Goal: Task Accomplishment & Management: Manage account settings

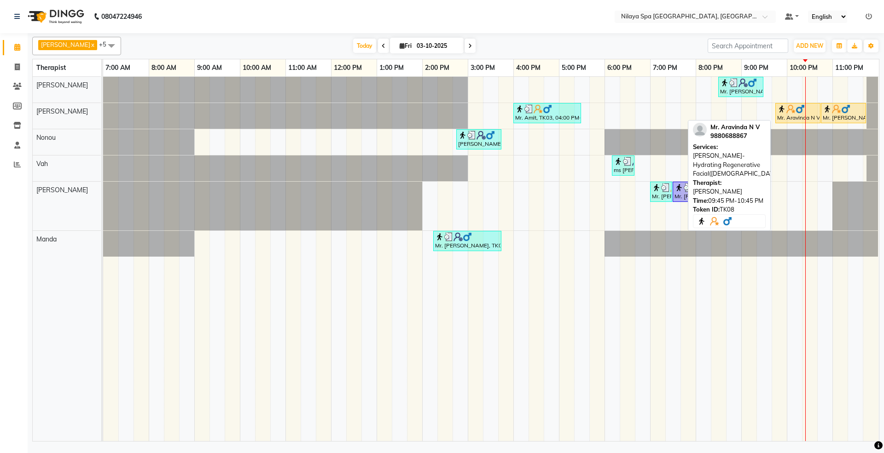
click at [781, 117] on div "Mr. Aravinda N V, TK08, 09:45 PM-10:45 PM, Papaya Marshmellow- Hydrating Regene…" at bounding box center [797, 112] width 43 height 17
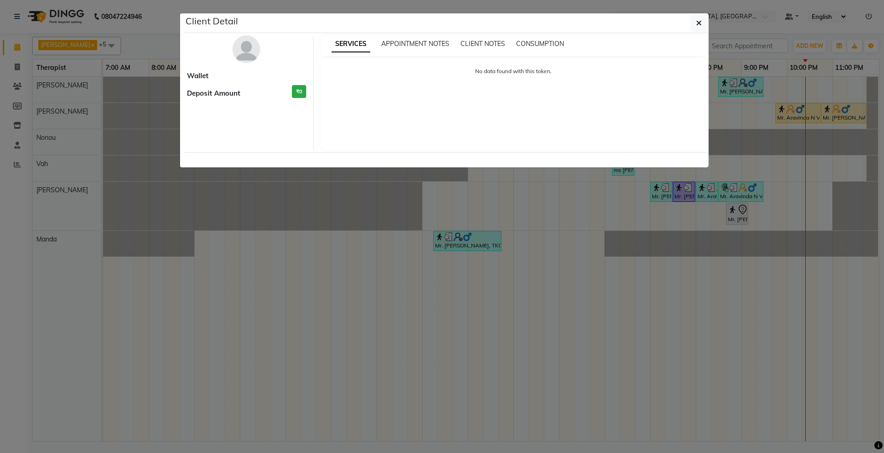
select select "1"
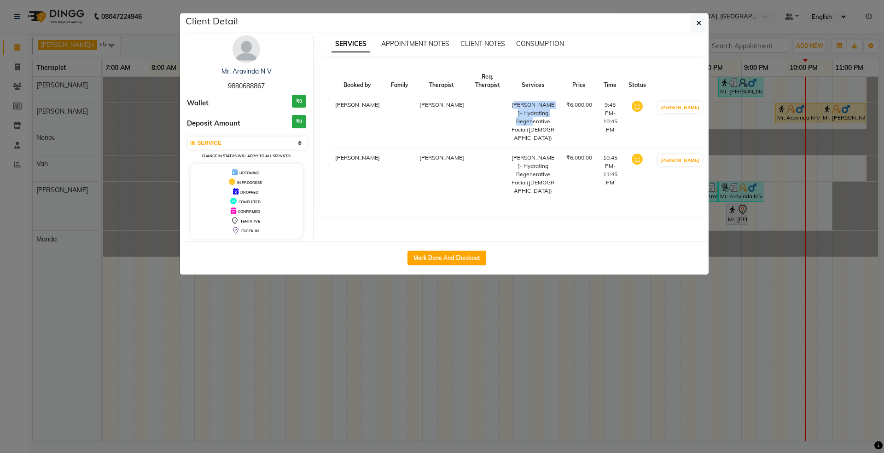
drag, startPoint x: 494, startPoint y: 105, endPoint x: 521, endPoint y: 121, distance: 31.3
click at [521, 121] on div "[PERSON_NAME]- Hydrating Regenerative Facial([DEMOGRAPHIC_DATA])" at bounding box center [533, 121] width 44 height 41
copy div "[PERSON_NAME]- Hydrating"
click at [511, 191] on div "[PERSON_NAME]- Hydrating Regenerative Facial([DEMOGRAPHIC_DATA])" at bounding box center [533, 174] width 44 height 41
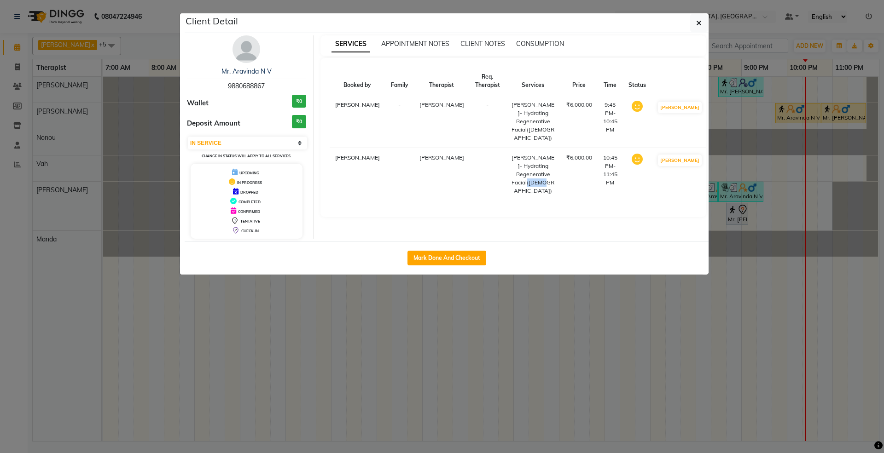
copy div "Facial"
click at [697, 17] on button "button" at bounding box center [698, 22] width 17 height 17
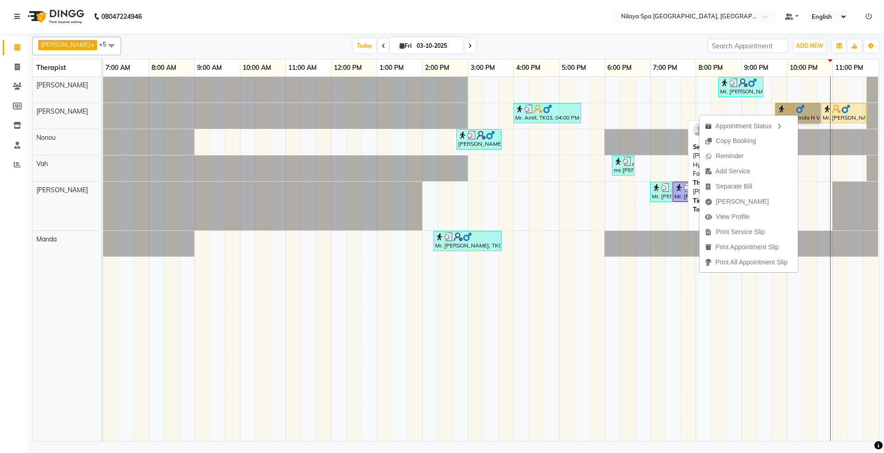
click at [803, 109] on link "Mr. Aravinda N V, TK08, 09:45 PM-10:45 PM, Papaya Marshmellow- Hydrating Regene…" at bounding box center [797, 113] width 45 height 20
select select "1"
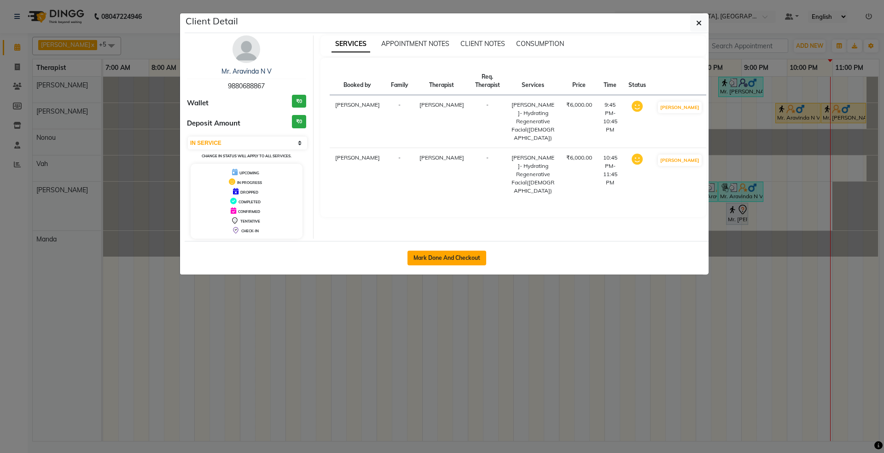
click at [455, 261] on button "Mark Done And Checkout" at bounding box center [446, 258] width 79 height 15
select select "7950"
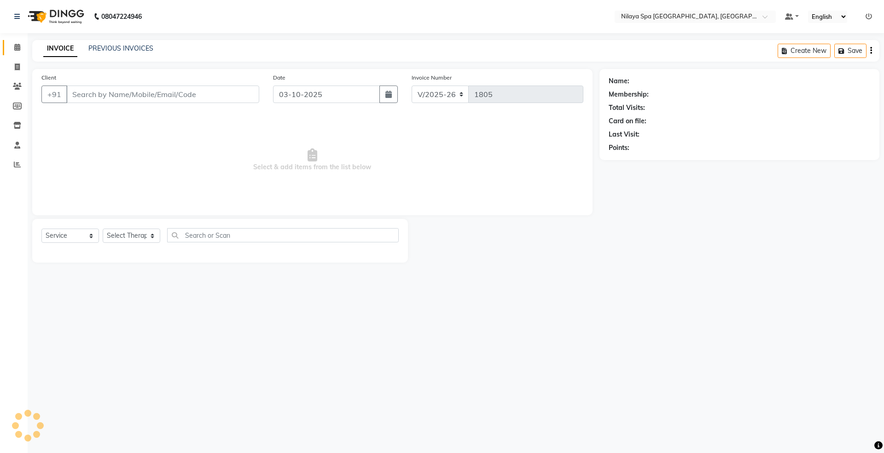
select select "package"
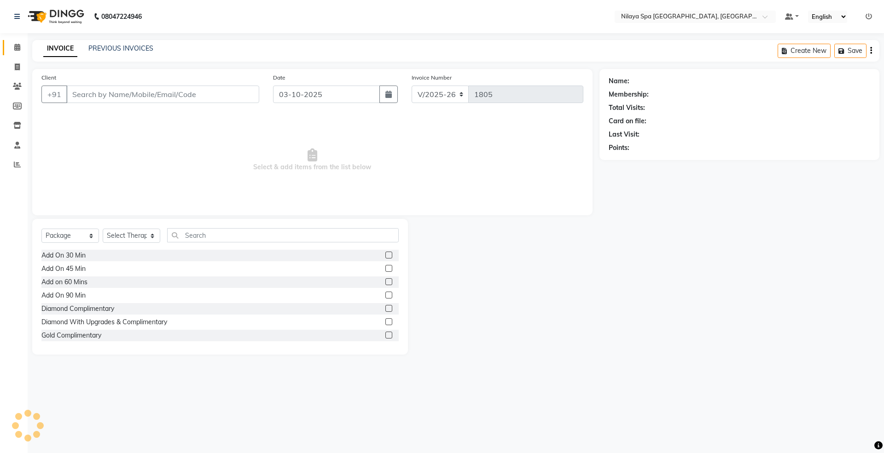
type input "98******67"
select select "71650"
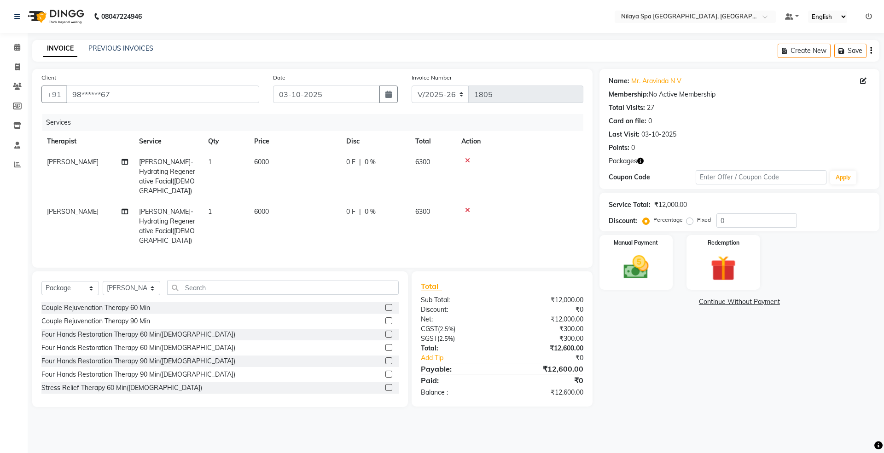
click at [467, 159] on icon at bounding box center [467, 160] width 5 height 6
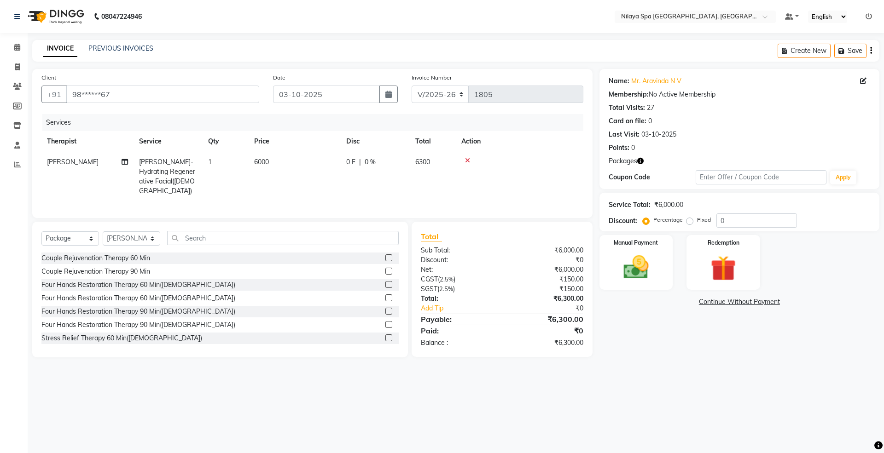
click at [467, 159] on icon at bounding box center [467, 160] width 5 height 6
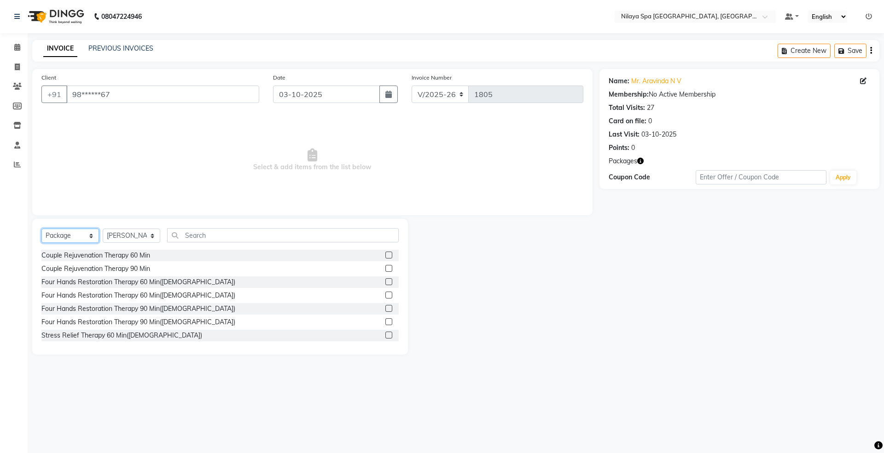
click at [67, 234] on select "Select Service Product Membership Package Voucher Prepaid Gift Card" at bounding box center [70, 236] width 58 height 14
select select "service"
click at [41, 229] on select "Select Service Product Membership Package Voucher Prepaid Gift Card" at bounding box center [70, 236] width 58 height 14
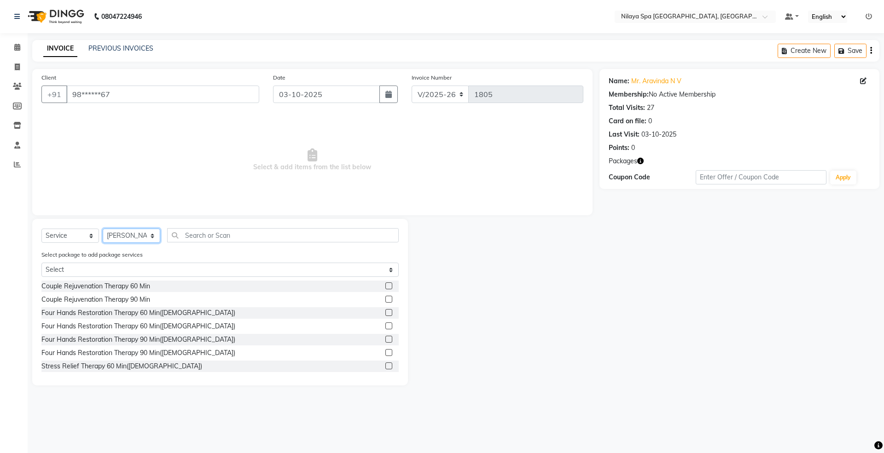
click at [128, 238] on select "Select Therapist [PERSON_NAME] [PERSON_NAME] [PERSON_NAME] Manager [PERSON_NAME…" at bounding box center [132, 236] width 58 height 14
click at [103, 229] on select "Select Therapist [PERSON_NAME] [PERSON_NAME] [PERSON_NAME] Manager [PERSON_NAME…" at bounding box center [132, 236] width 58 height 14
click at [116, 236] on select "Select Therapist [PERSON_NAME] [PERSON_NAME] [PERSON_NAME] Manager [PERSON_NAME…" at bounding box center [132, 236] width 58 height 14
select select "71650"
click at [103, 229] on select "Select Therapist [PERSON_NAME] [PERSON_NAME] [PERSON_NAME] Manager [PERSON_NAME…" at bounding box center [132, 236] width 58 height 14
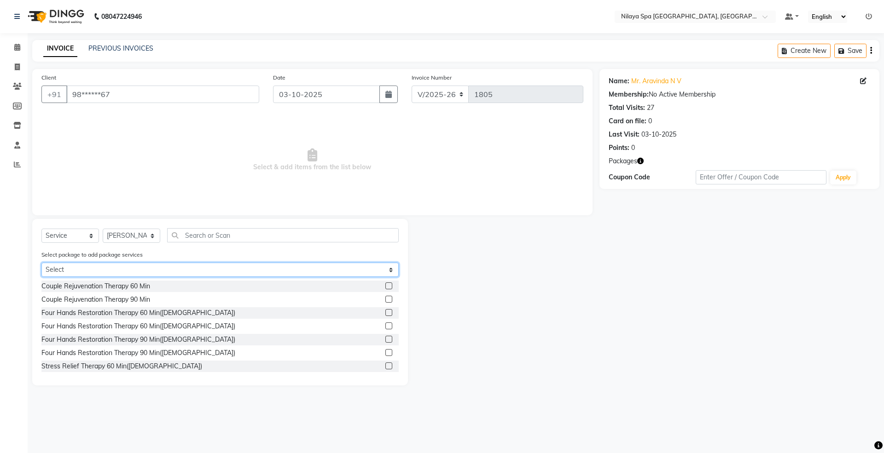
click at [120, 264] on select "Select Add On 90 Min Diamond Complimentary Diamond With Upgrades & Complimentary" at bounding box center [219, 270] width 357 height 14
select select "3: Object"
click at [41, 263] on select "Select Add On 90 Min Diamond Complimentary Diamond With Upgrades & Complimentary" at bounding box center [219, 270] width 357 height 14
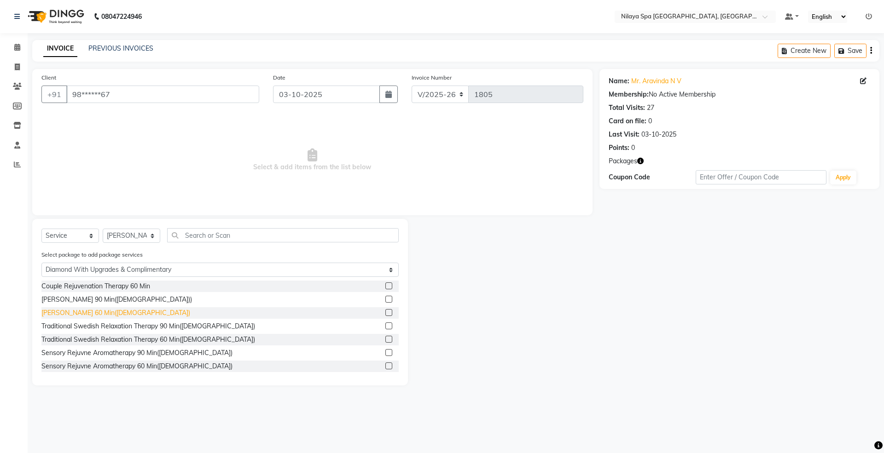
click at [92, 312] on div "[PERSON_NAME] 60 Min([DEMOGRAPHIC_DATA])" at bounding box center [115, 313] width 149 height 10
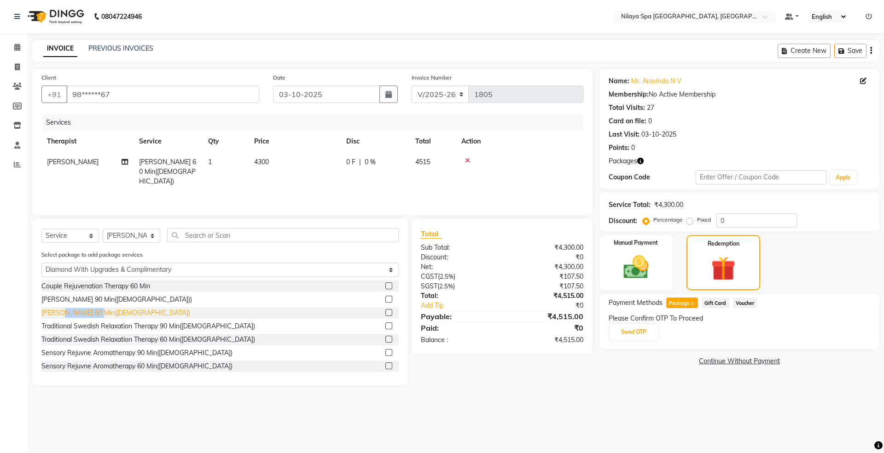
click at [92, 312] on div "[PERSON_NAME] 60 Min([DEMOGRAPHIC_DATA])" at bounding box center [115, 313] width 149 height 10
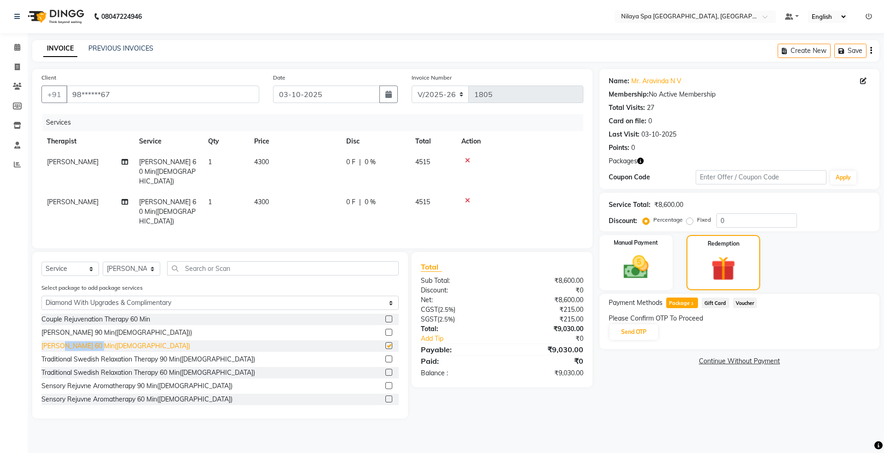
checkbox input "false"
click at [630, 334] on button "Send OTP" at bounding box center [633, 332] width 48 height 16
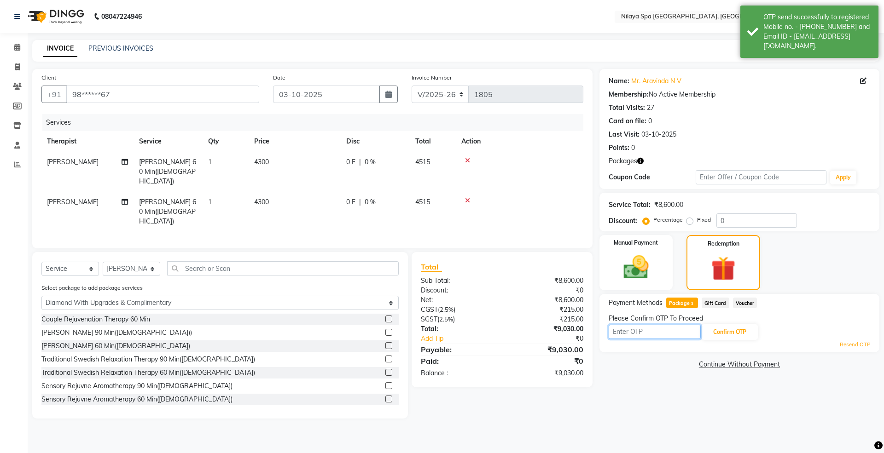
click at [671, 332] on input "text" at bounding box center [654, 332] width 92 height 14
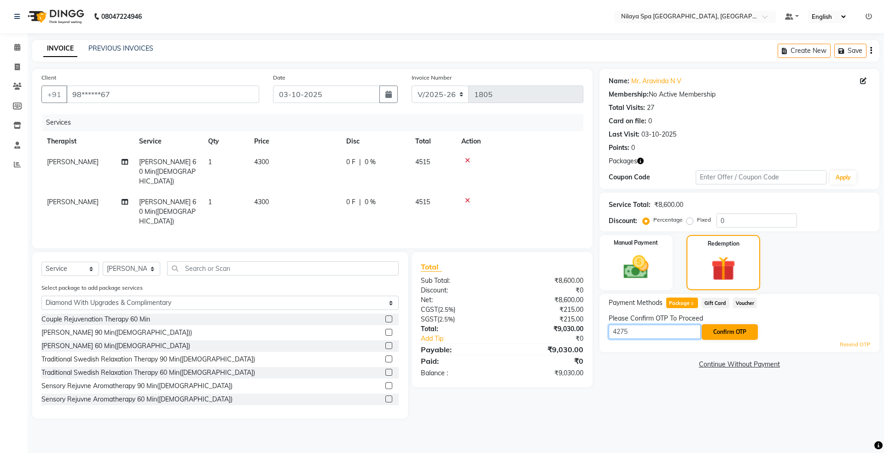
type input "4275"
click at [738, 331] on button "Confirm OTP" at bounding box center [729, 332] width 56 height 16
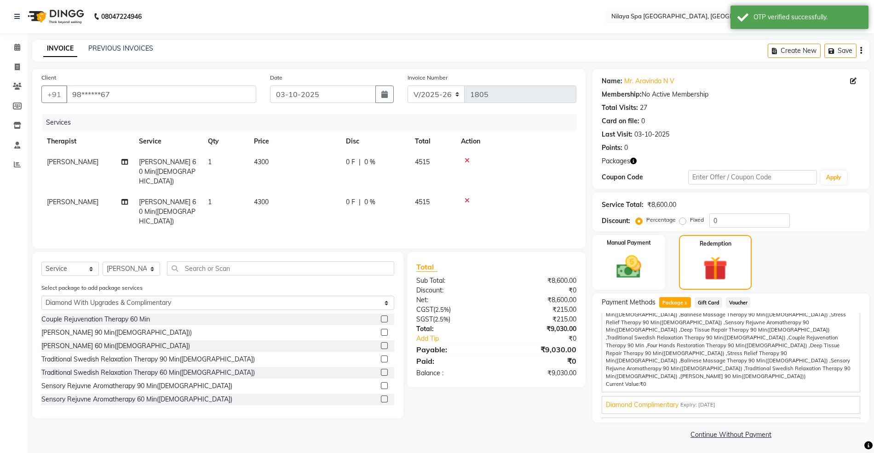
scroll to position [62, 0]
click at [716, 421] on span "Diamond With Upgrades & Complimentary" at bounding box center [669, 426] width 126 height 10
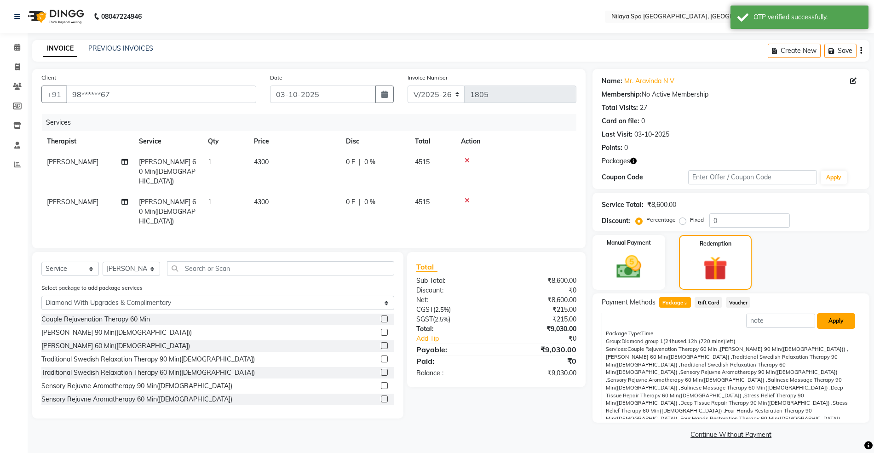
click at [827, 327] on button "Apply" at bounding box center [836, 321] width 38 height 16
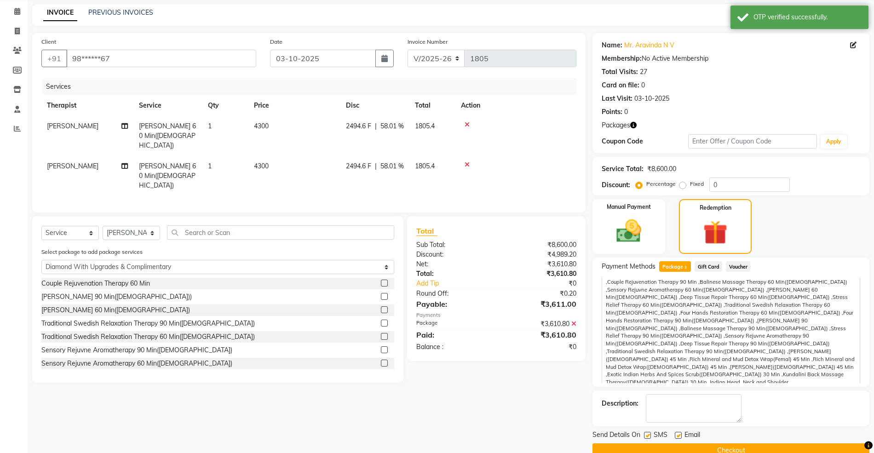
scroll to position [55, 0]
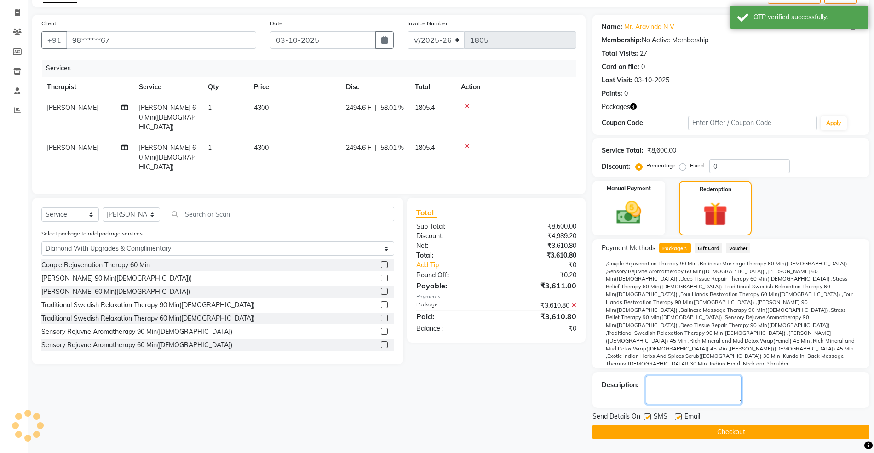
click at [693, 391] on textarea at bounding box center [694, 390] width 96 height 29
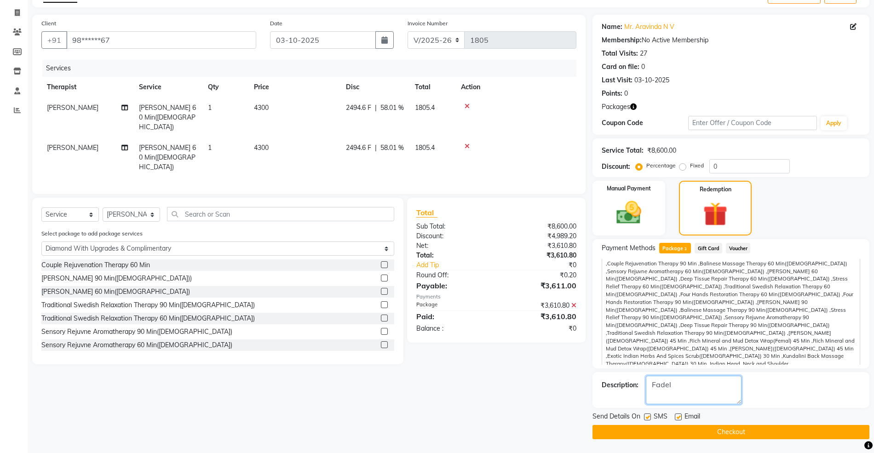
type textarea "Fadel"
click at [718, 432] on button "Checkout" at bounding box center [731, 432] width 277 height 14
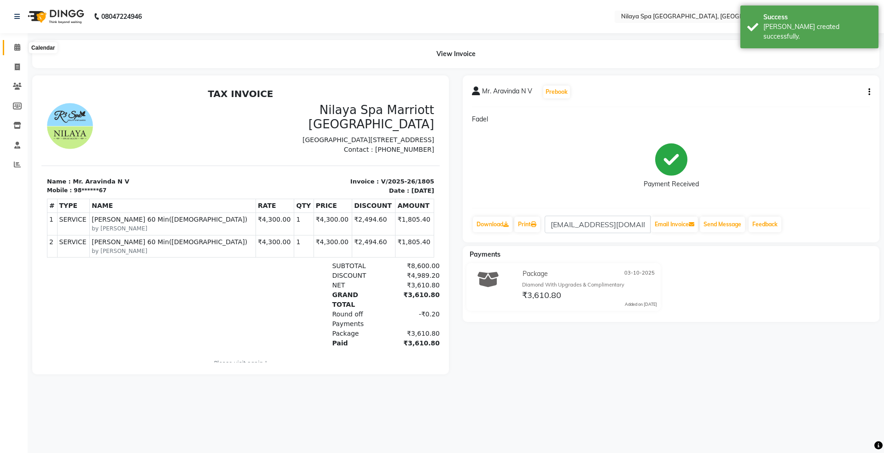
click at [17, 49] on icon at bounding box center [17, 47] width 6 height 7
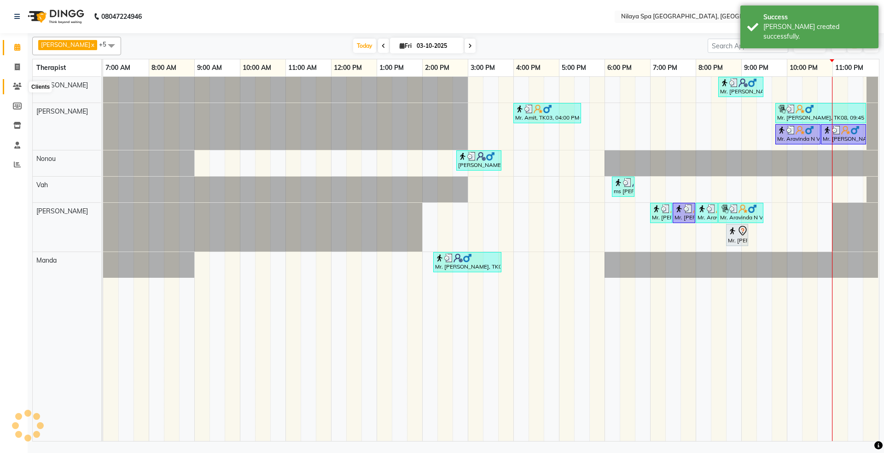
click at [21, 88] on span at bounding box center [17, 86] width 16 height 11
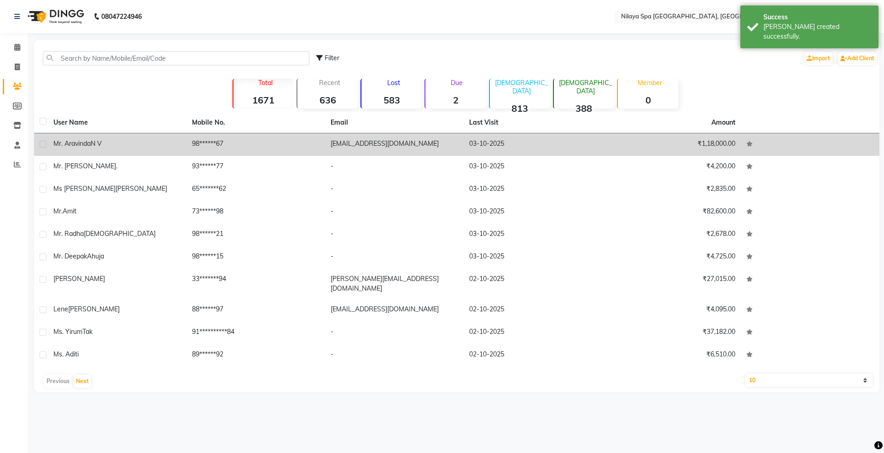
click at [89, 146] on span "Mr. Aravinda" at bounding box center [71, 143] width 37 height 8
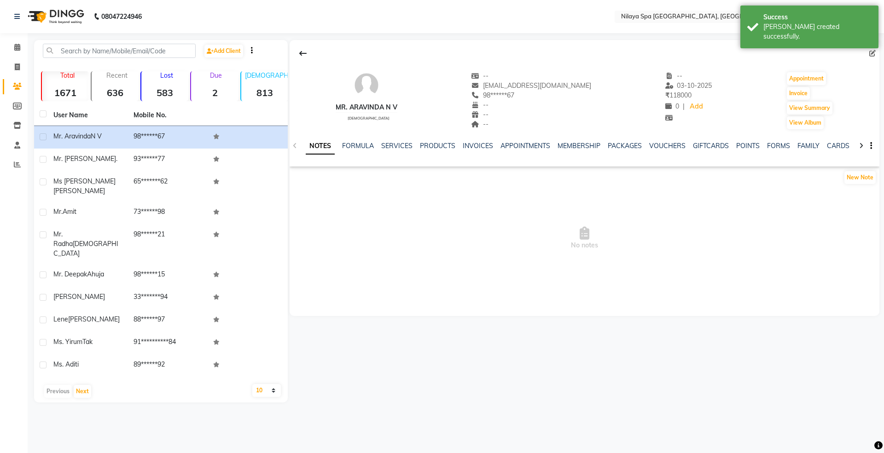
click at [871, 52] on icon at bounding box center [872, 53] width 6 height 6
select select "[DEMOGRAPHIC_DATA]"
select select "53133"
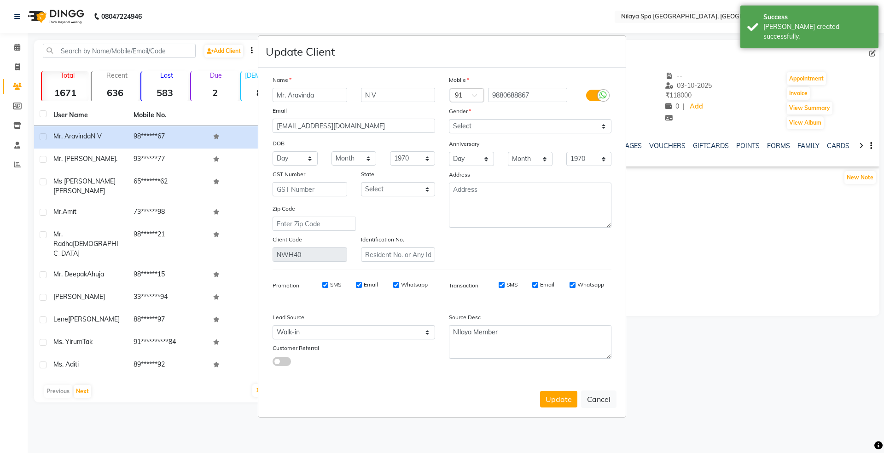
click at [594, 94] on label at bounding box center [596, 96] width 21 height 12
click at [0, 0] on input "checkbox" at bounding box center [0, 0] width 0 height 0
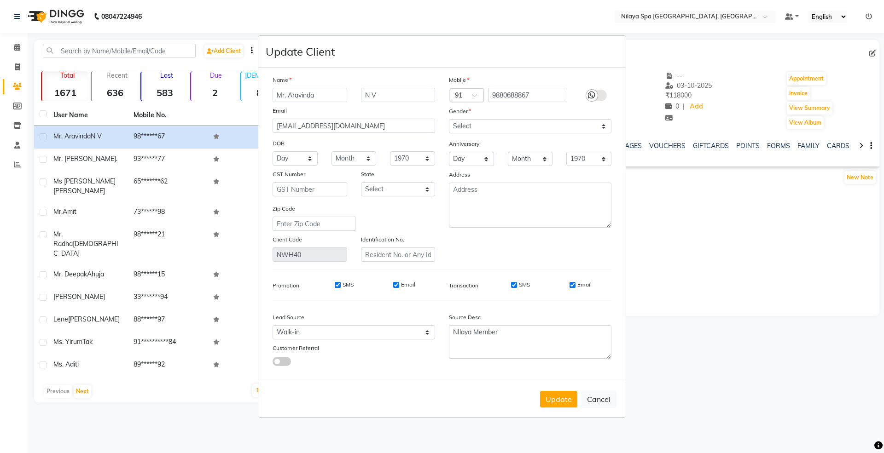
click at [339, 282] on input "SMS" at bounding box center [338, 285] width 6 height 6
checkbox input "false"
click at [392, 284] on div "SMS Email" at bounding box center [368, 285] width 133 height 8
click at [396, 283] on input "Email" at bounding box center [396, 285] width 6 height 6
checkbox input "false"
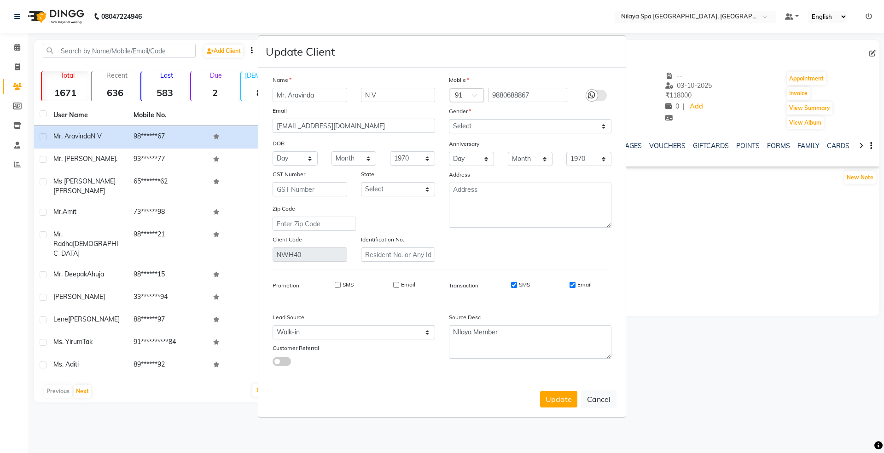
click at [514, 282] on input "SMS" at bounding box center [514, 285] width 6 height 6
checkbox input "false"
click at [574, 285] on input "Email" at bounding box center [572, 285] width 6 height 6
checkbox input "false"
click at [549, 399] on button "Update" at bounding box center [558, 399] width 37 height 17
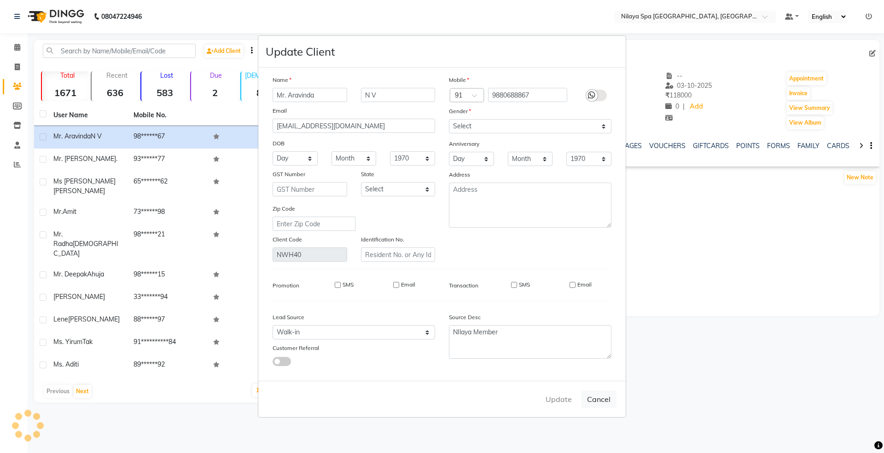
select select
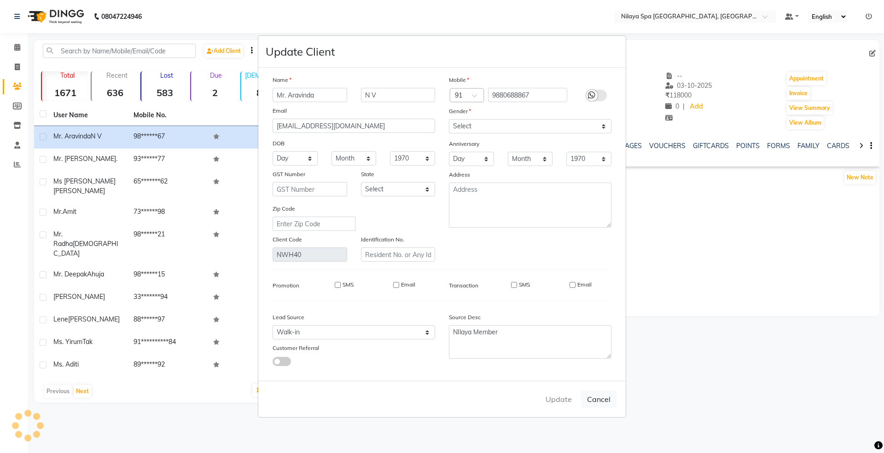
select select
checkbox input "false"
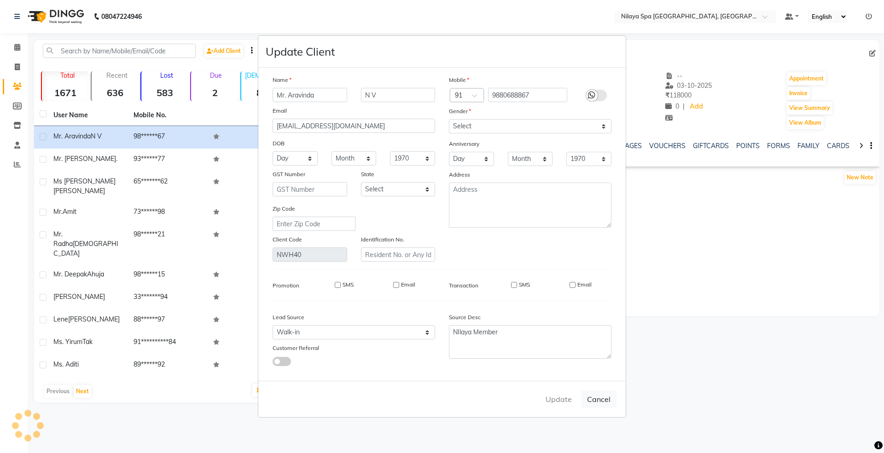
checkbox input "false"
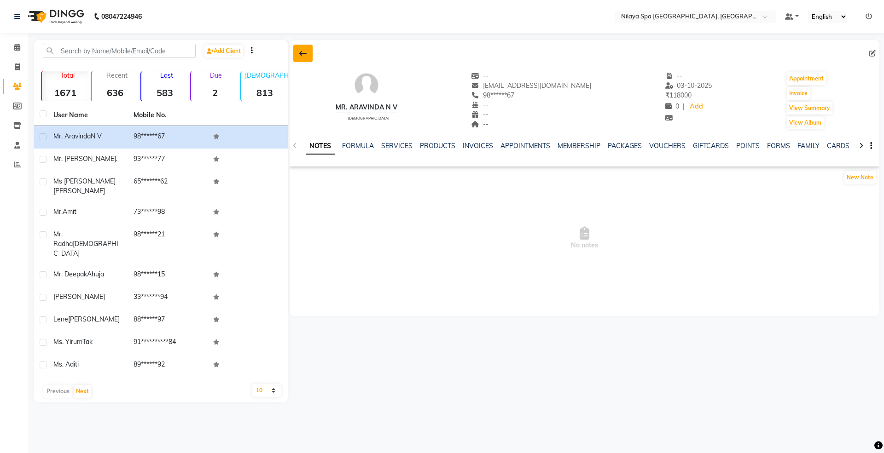
click at [301, 50] on icon at bounding box center [302, 53] width 7 height 7
